Goal: Check status: Check status

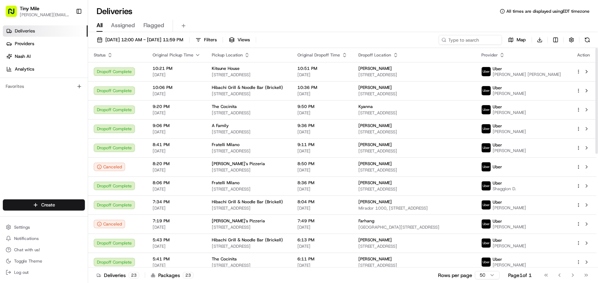
click at [19, 29] on span "Deliveries" at bounding box center [25, 31] width 20 height 6
click at [109, 36] on button "08/14/2025 12:00 AM - 08/14/2025 11:59 PM" at bounding box center [140, 40] width 93 height 10
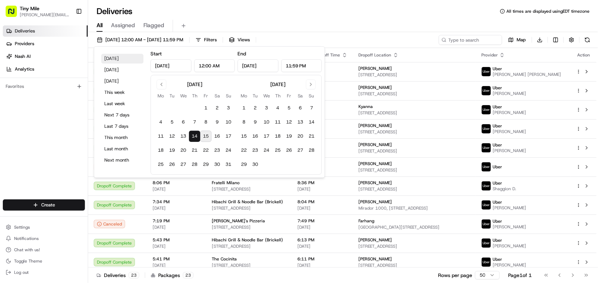
click at [111, 62] on button "Today" at bounding box center [122, 59] width 42 height 10
type input "Aug 15, 2025"
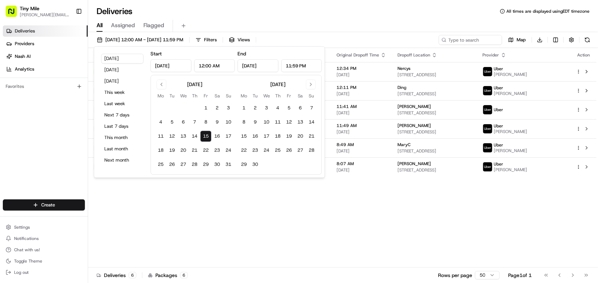
click at [300, 11] on div "Deliveries All times are displayed using EDT timezone" at bounding box center [343, 11] width 510 height 11
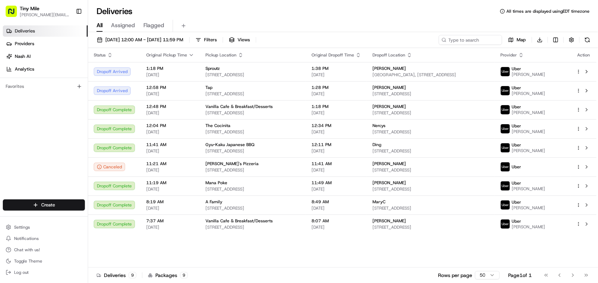
click at [38, 165] on div "Deliveries Providers Nash AI Analytics Favorites" at bounding box center [44, 113] width 88 height 181
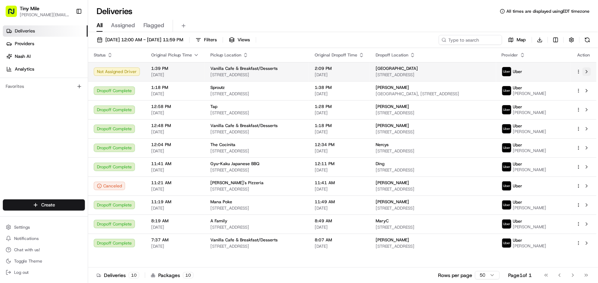
click at [587, 69] on button at bounding box center [587, 71] width 8 height 8
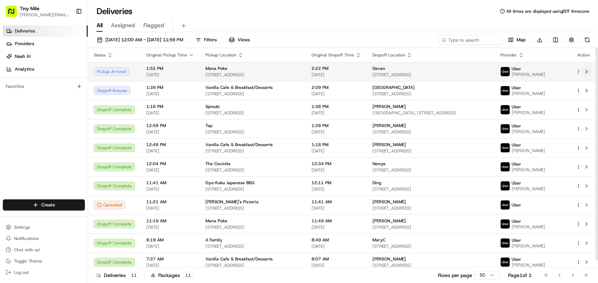
click at [589, 73] on button at bounding box center [587, 71] width 8 height 8
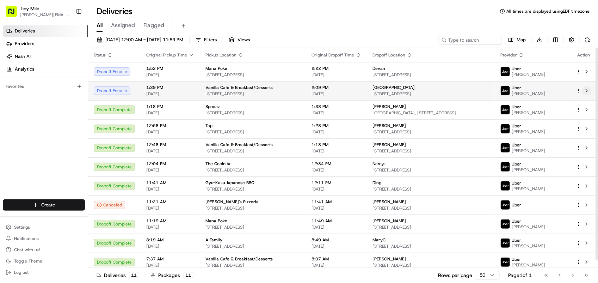
click at [589, 94] on button at bounding box center [587, 90] width 8 height 8
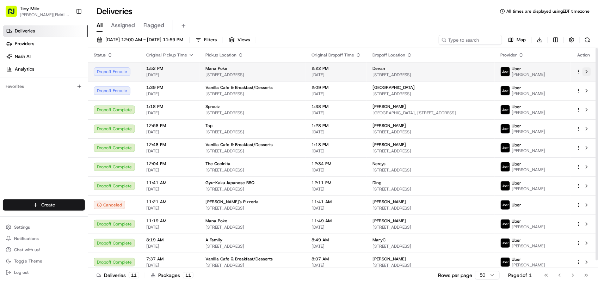
click at [589, 73] on button at bounding box center [587, 71] width 8 height 8
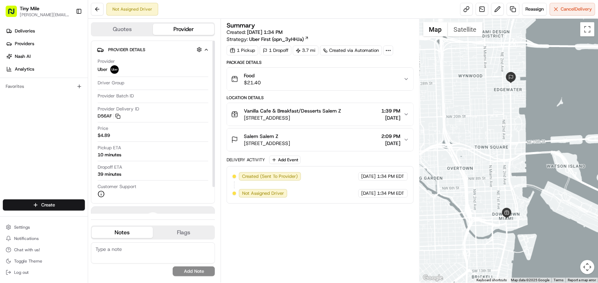
drag, startPoint x: 112, startPoint y: 51, endPoint x: 154, endPoint y: 50, distance: 41.6
click at [154, 50] on button "Provider Details" at bounding box center [153, 50] width 112 height 12
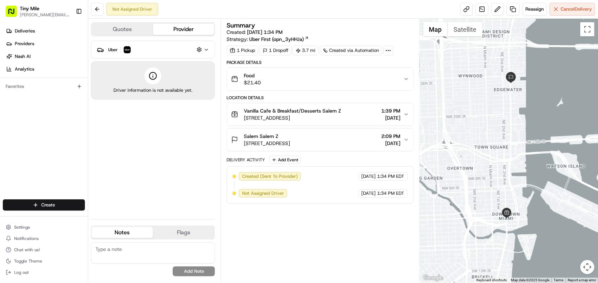
click at [127, 24] on button "Quotes" at bounding box center [122, 29] width 61 height 11
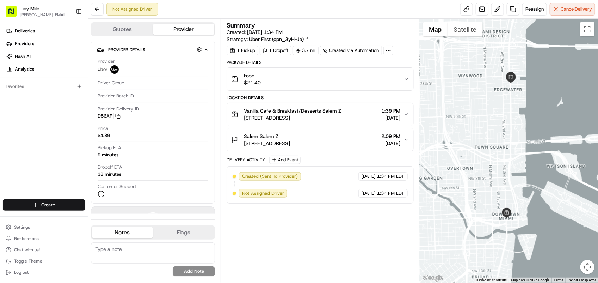
click at [178, 30] on button "Provider" at bounding box center [183, 29] width 61 height 11
drag, startPoint x: 99, startPoint y: 156, endPoint x: 120, endPoint y: 155, distance: 20.8
click at [120, 155] on div "Pickup ETA 9 minutes" at bounding box center [153, 151] width 111 height 13
click at [445, 138] on div at bounding box center [509, 151] width 178 height 264
drag, startPoint x: 97, startPoint y: 175, endPoint x: 129, endPoint y: 173, distance: 32.1
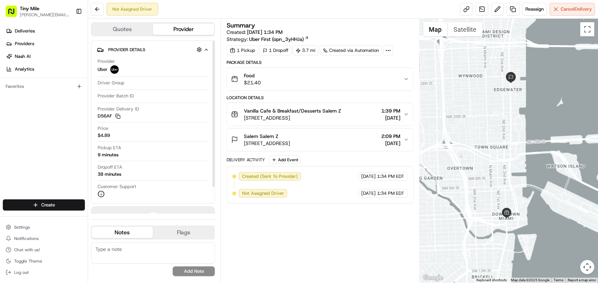
click at [129, 173] on div "Dropoff ETA 38 minutes" at bounding box center [153, 170] width 111 height 13
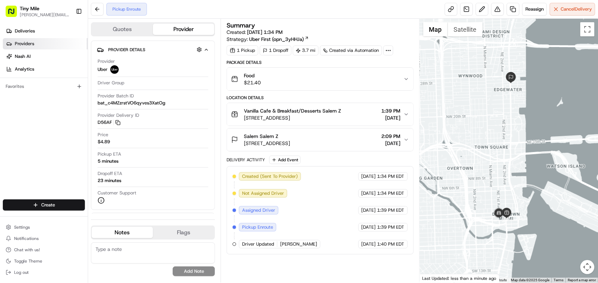
click at [22, 45] on span "Providers" at bounding box center [24, 44] width 19 height 6
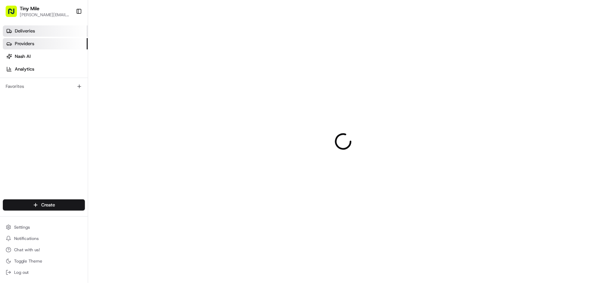
click at [22, 32] on span "Deliveries" at bounding box center [25, 31] width 20 height 6
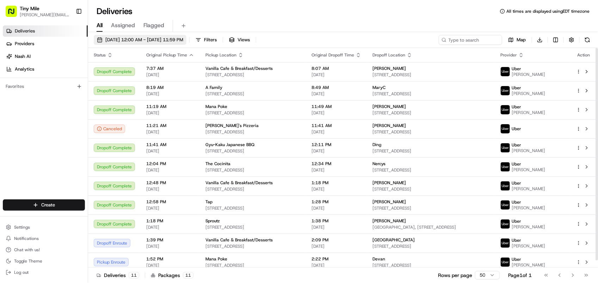
drag, startPoint x: 73, startPoint y: 158, endPoint x: 127, endPoint y: 36, distance: 132.6
click at [73, 157] on div "Deliveries Providers Nash AI Analytics Favorites" at bounding box center [44, 113] width 88 height 181
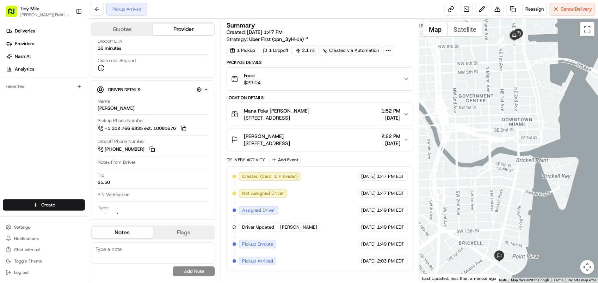
scroll to position [139, 0]
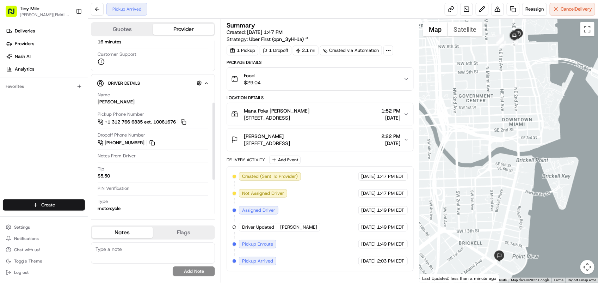
click at [25, 152] on div "Deliveries Providers Nash AI Analytics Favorites" at bounding box center [44, 113] width 88 height 181
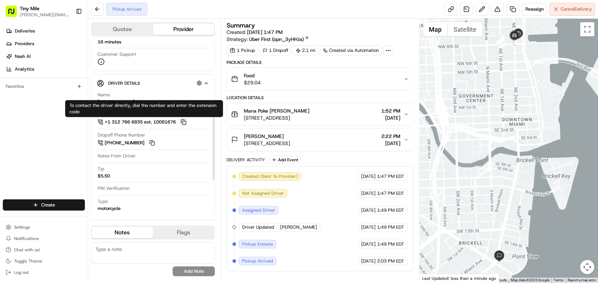
click at [186, 124] on button at bounding box center [184, 122] width 8 height 8
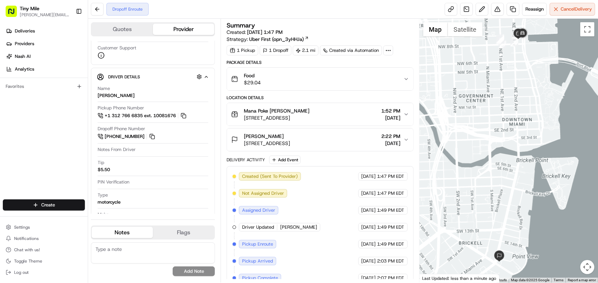
scroll to position [132, 0]
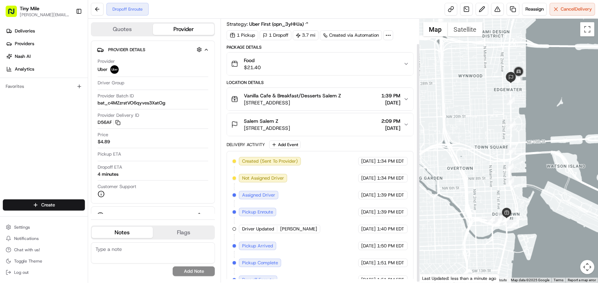
scroll to position [28, 0]
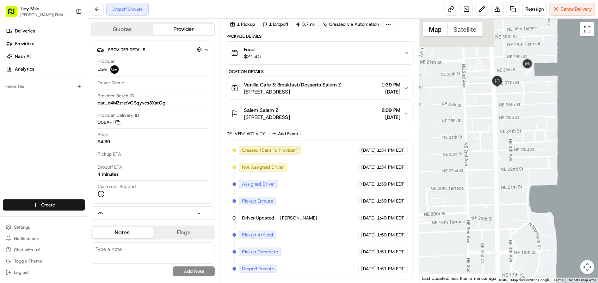
drag, startPoint x: 505, startPoint y: 102, endPoint x: 472, endPoint y: 165, distance: 71.1
click at [472, 165] on div at bounding box center [509, 151] width 178 height 264
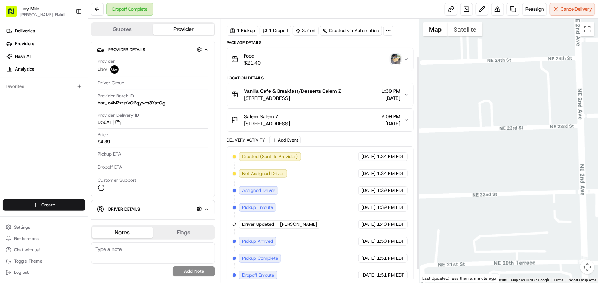
scroll to position [0, 0]
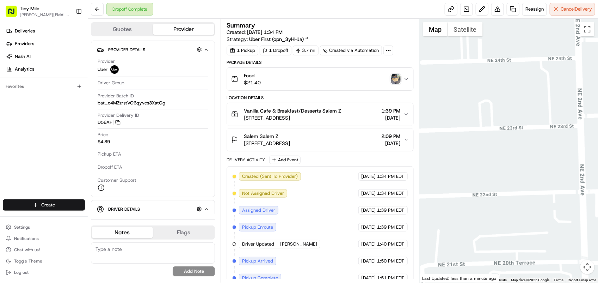
click at [393, 80] on img "button" at bounding box center [396, 79] width 10 height 10
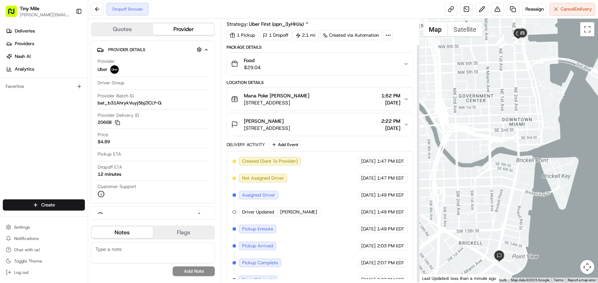
scroll to position [28, 0]
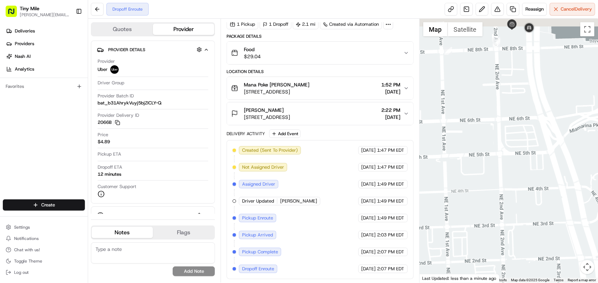
drag, startPoint x: 523, startPoint y: 88, endPoint x: 524, endPoint y: 161, distance: 72.6
click at [524, 160] on div at bounding box center [509, 151] width 178 height 264
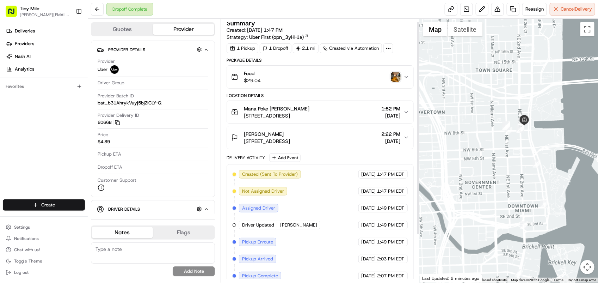
scroll to position [0, 0]
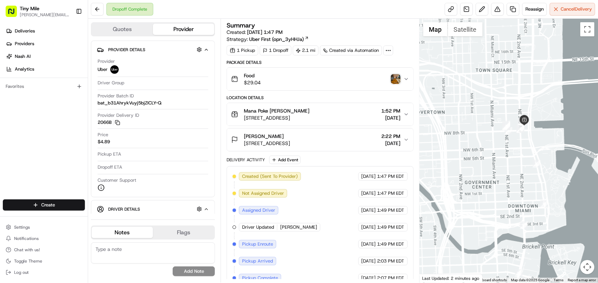
click at [395, 77] on img "button" at bounding box center [396, 79] width 10 height 10
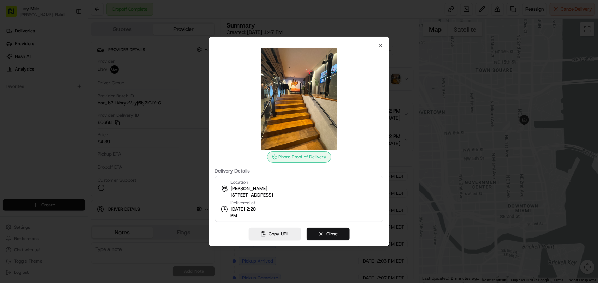
click at [323, 238] on button "Close" at bounding box center [328, 233] width 43 height 13
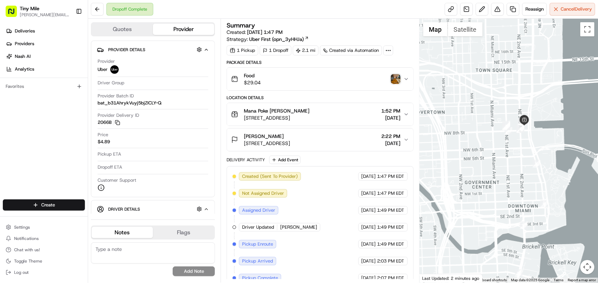
click at [290, 140] on span "[STREET_ADDRESS]" at bounding box center [267, 143] width 46 height 7
